Goal: Task Accomplishment & Management: Manage account settings

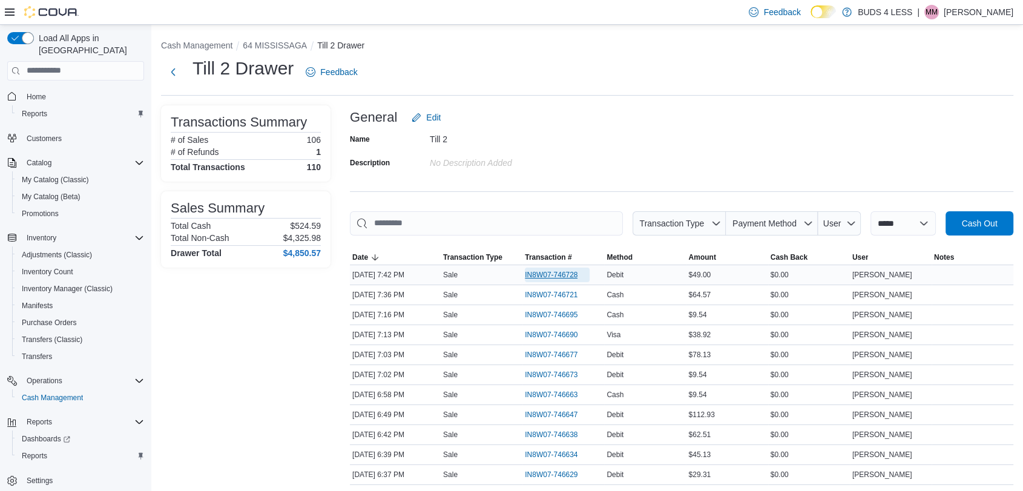
click at [545, 271] on span "IN8W07-746728" at bounding box center [551, 275] width 53 height 10
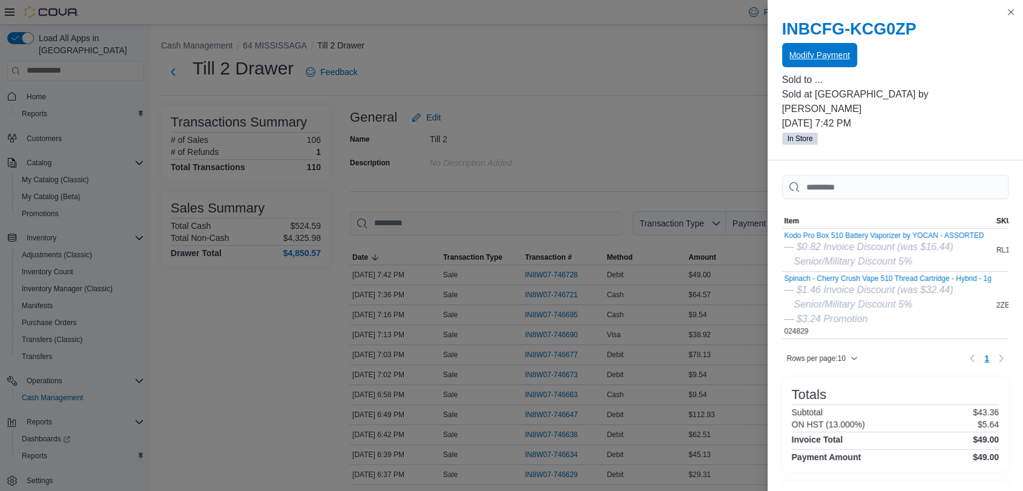
click at [832, 50] on span "Modify Payment" at bounding box center [819, 55] width 61 height 12
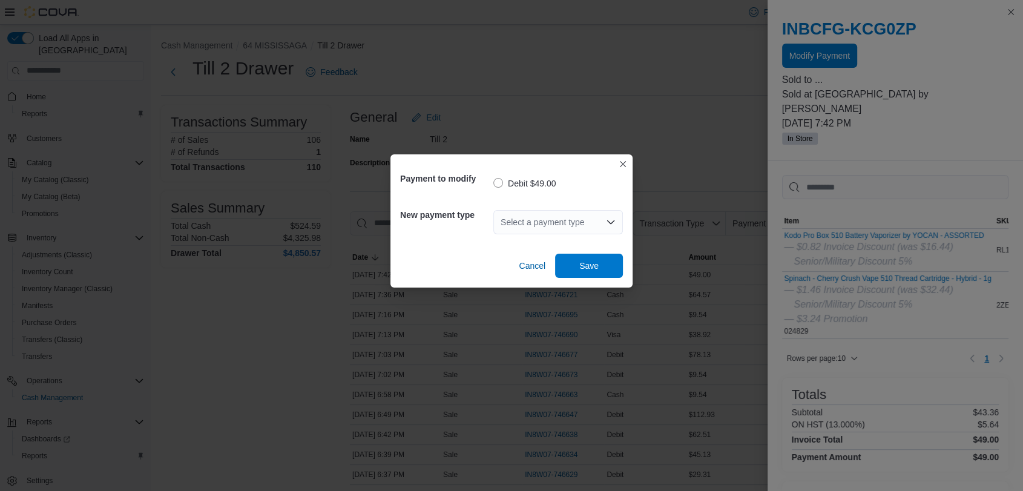
click at [547, 219] on div "Select a payment type" at bounding box center [558, 222] width 130 height 24
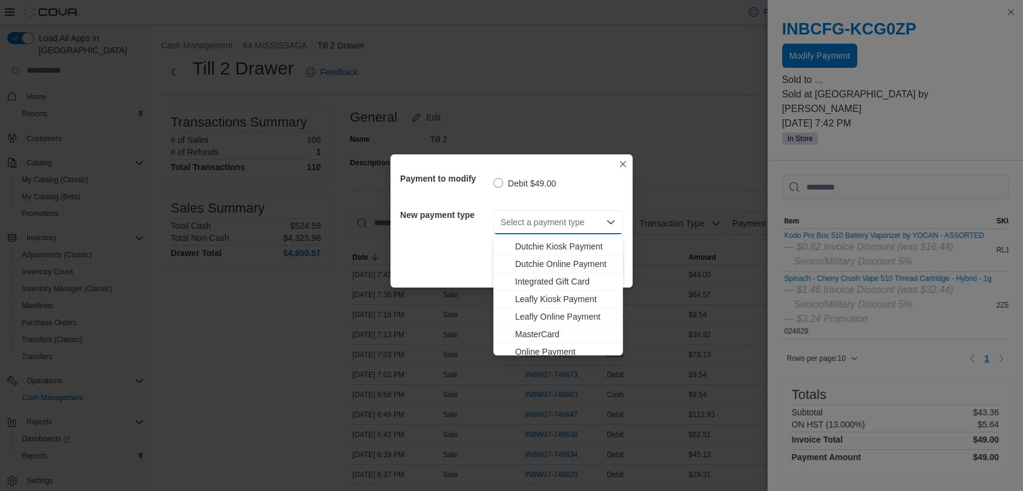
scroll to position [134, 0]
click at [530, 300] on span "MasterCard" at bounding box center [565, 301] width 100 height 12
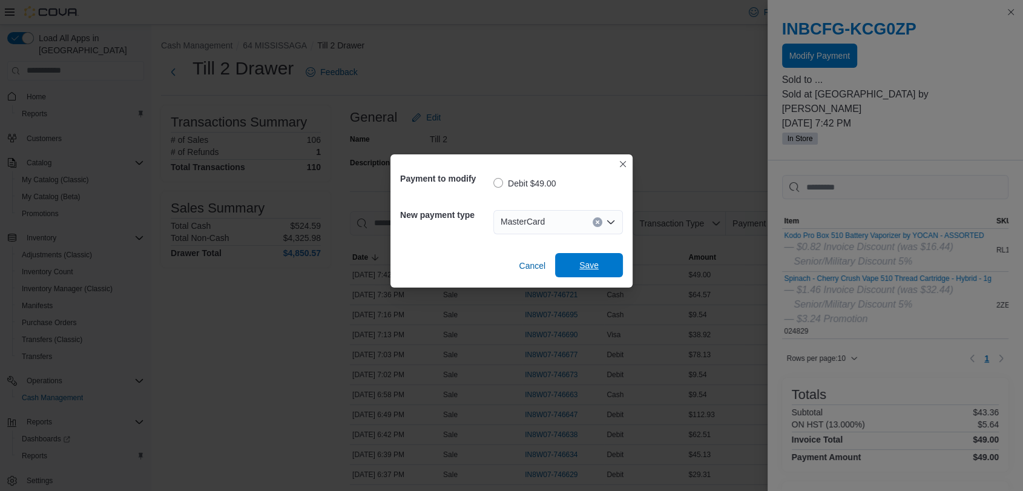
click at [603, 258] on span "Save" at bounding box center [588, 265] width 53 height 24
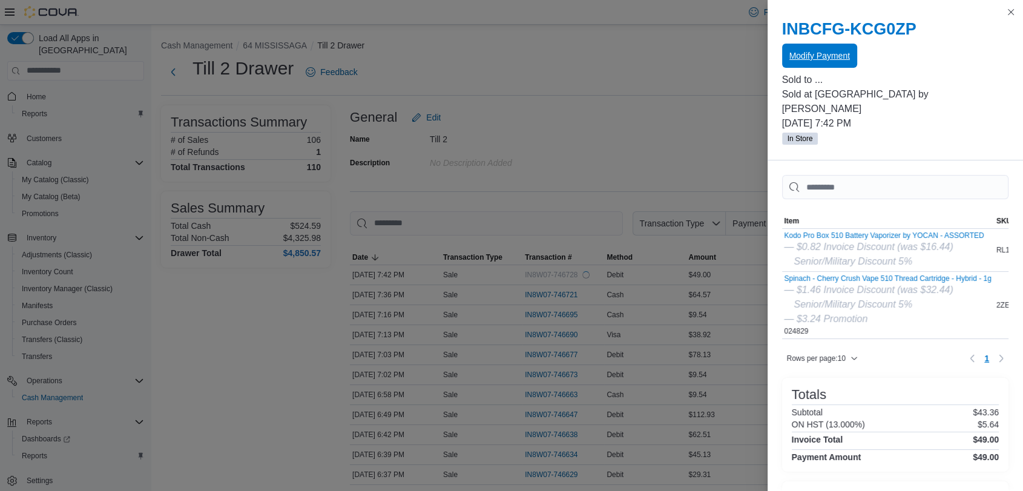
scroll to position [0, 0]
click at [1010, 9] on button "Close this dialog" at bounding box center [1011, 11] width 15 height 15
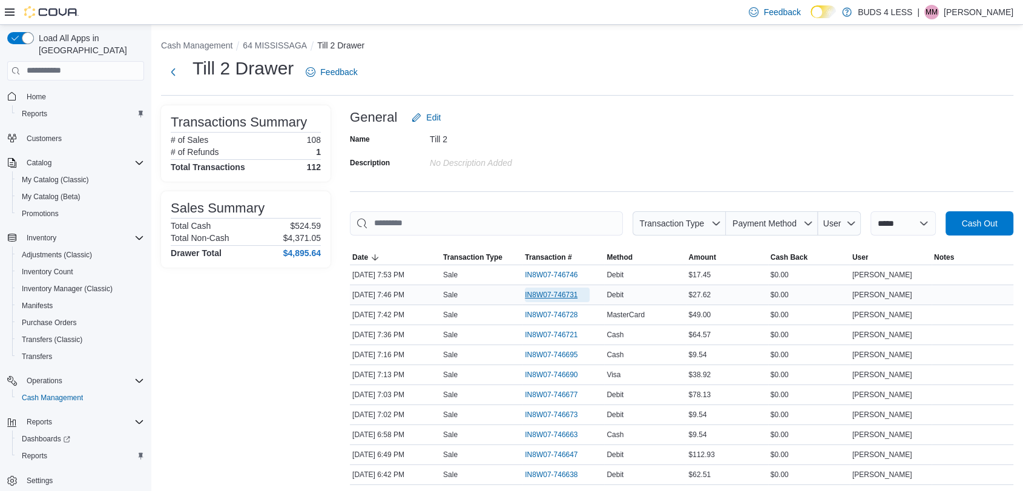
click at [563, 292] on span "IN8W07-746731" at bounding box center [551, 295] width 53 height 10
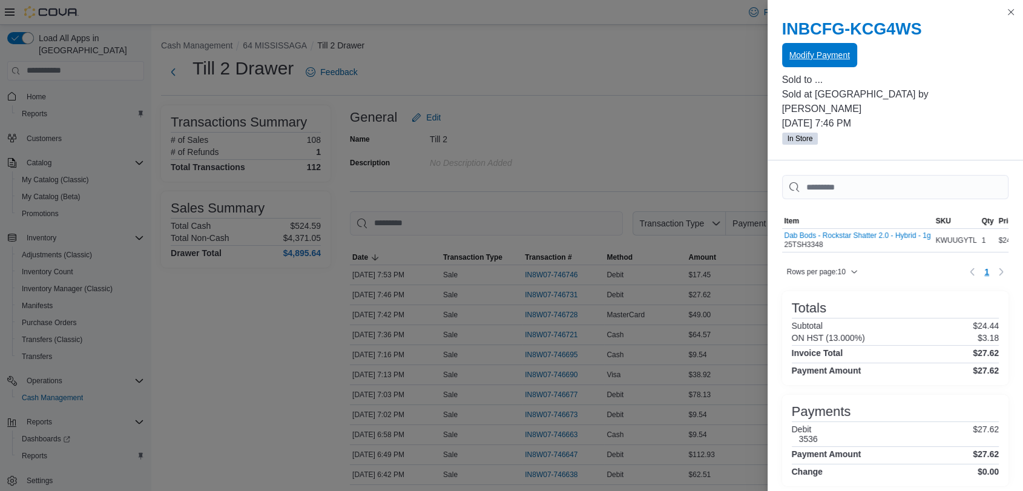
click at [823, 55] on span "Modify Payment" at bounding box center [819, 55] width 61 height 12
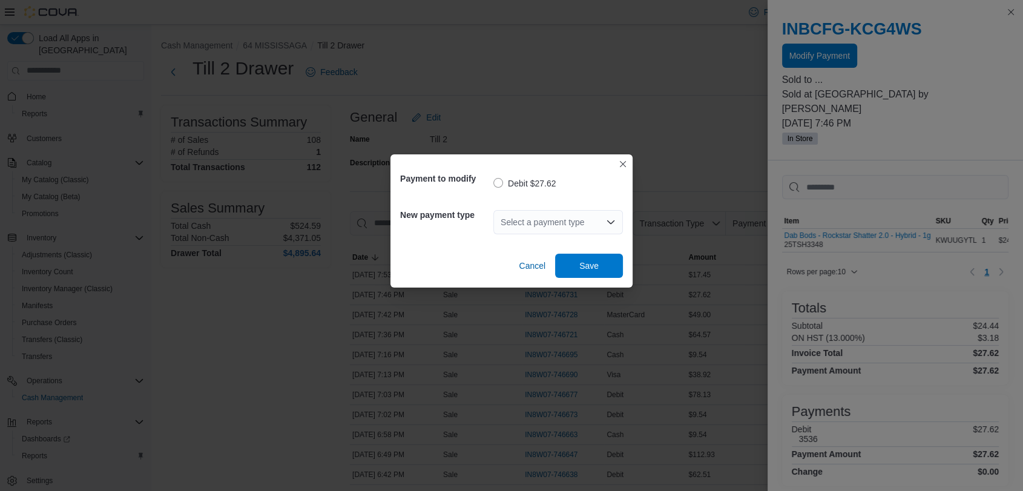
click at [528, 216] on div "Select a payment type" at bounding box center [558, 222] width 130 height 24
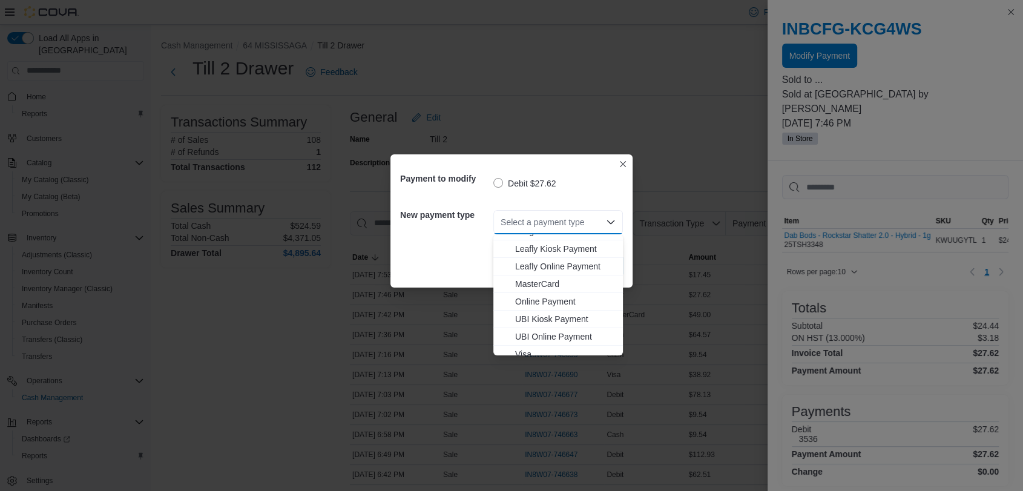
scroll to position [160, 0]
click at [523, 344] on span "Visa" at bounding box center [565, 346] width 100 height 12
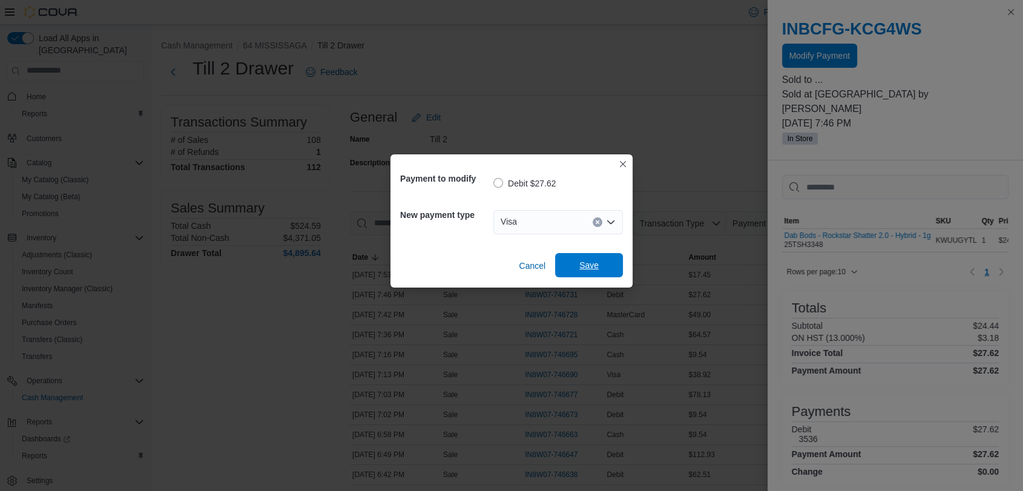
click at [589, 258] on span "Save" at bounding box center [588, 265] width 53 height 24
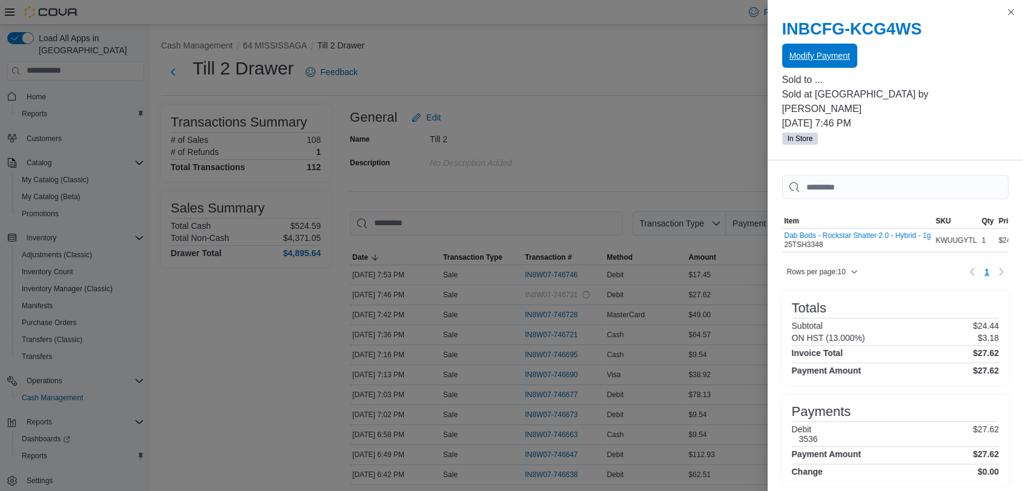
scroll to position [0, 0]
